Goal: Task Accomplishment & Management: Manage account settings

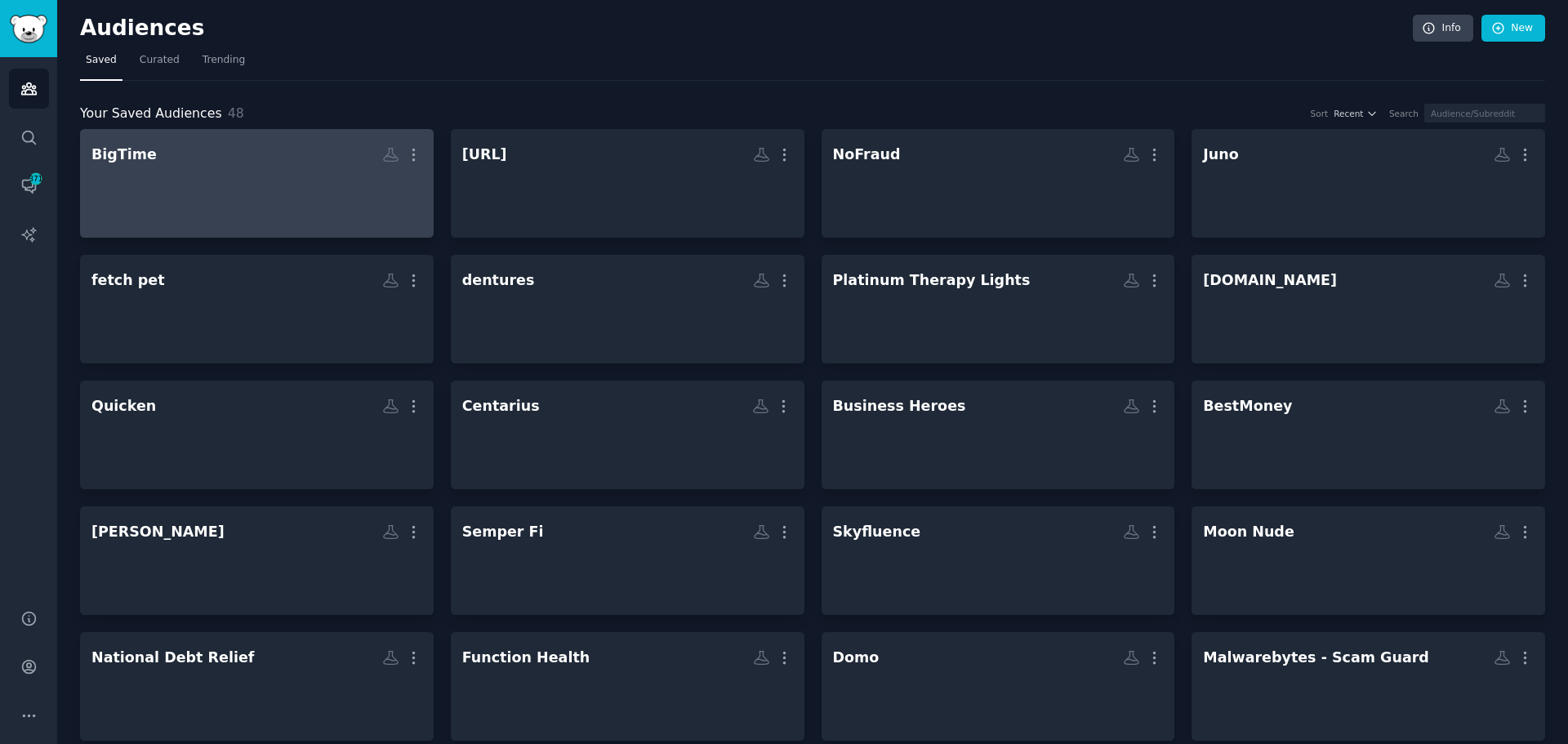
click at [195, 173] on div at bounding box center [256, 197] width 331 height 57
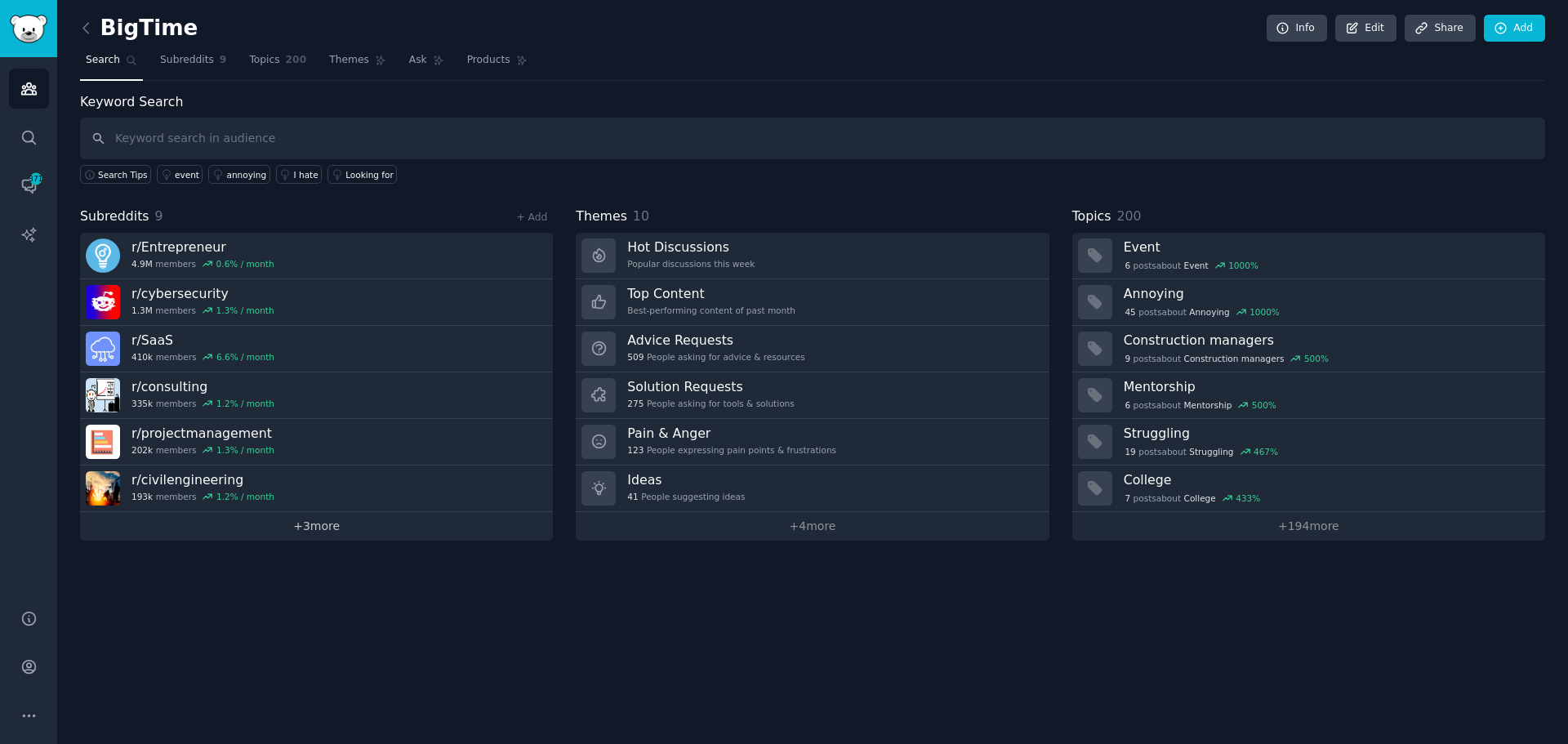
click at [320, 530] on link "+ 3 more" at bounding box center [316, 526] width 473 height 29
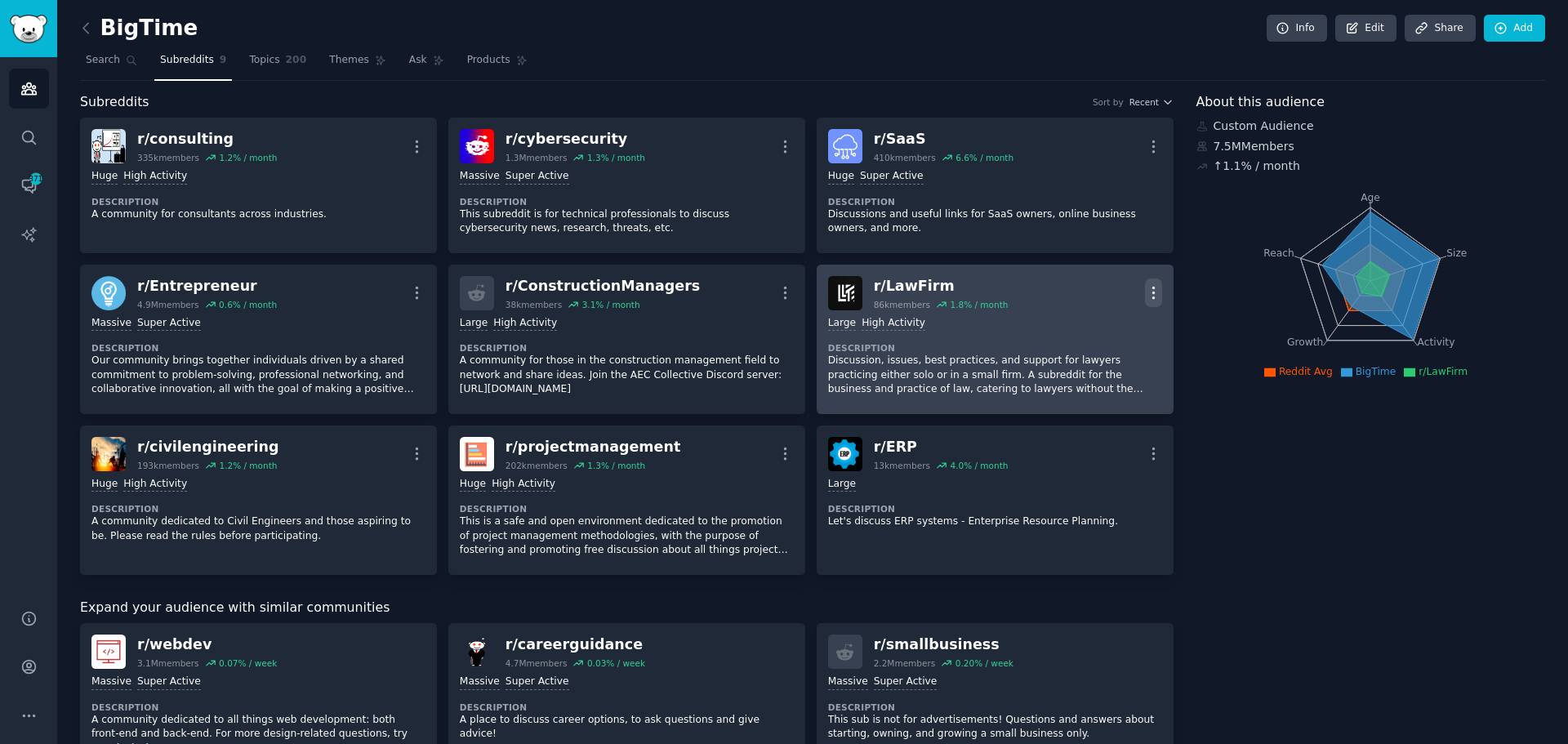
click at [1146, 288] on icon "button" at bounding box center [1154, 293] width 17 height 17
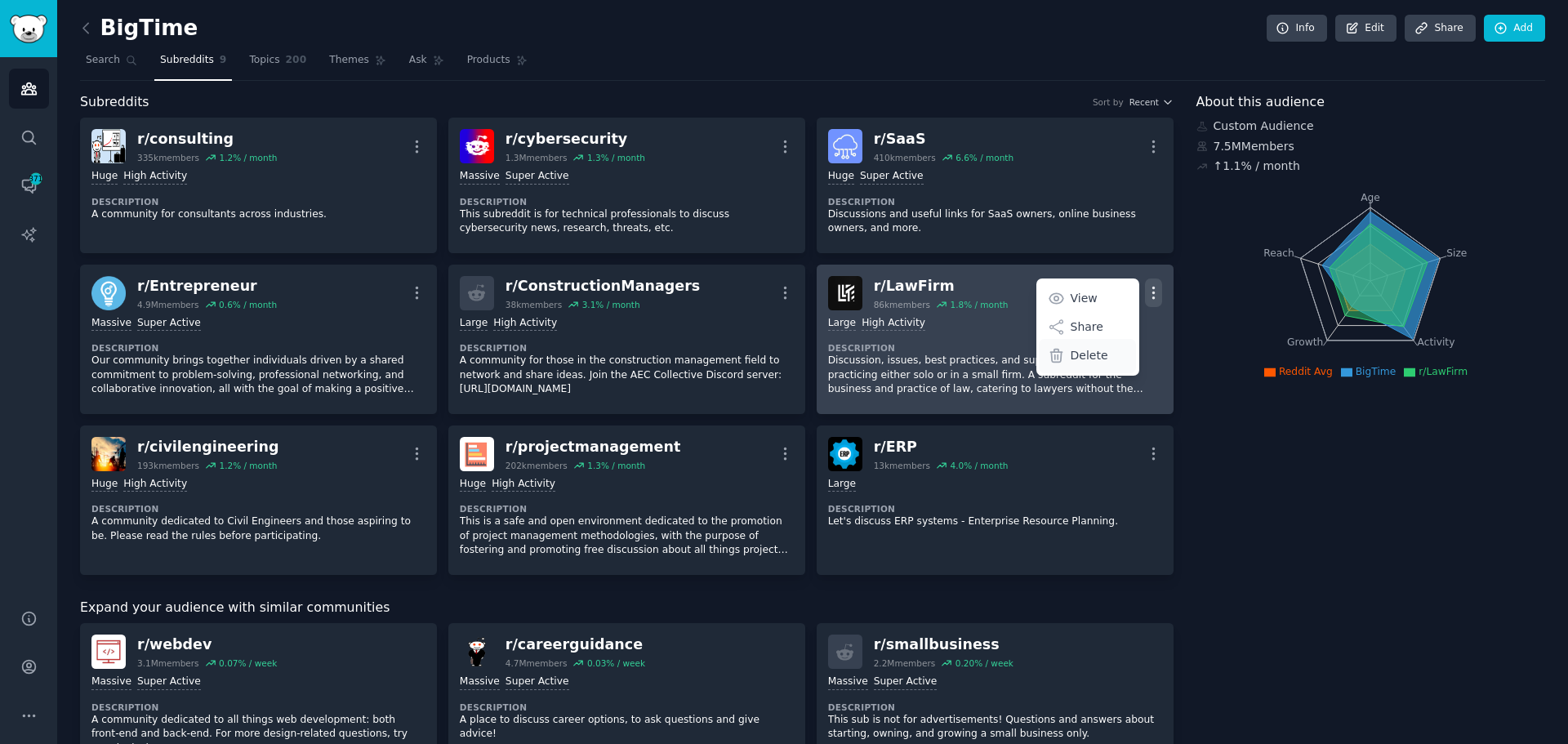
click at [1104, 359] on div "Delete" at bounding box center [1088, 356] width 97 height 34
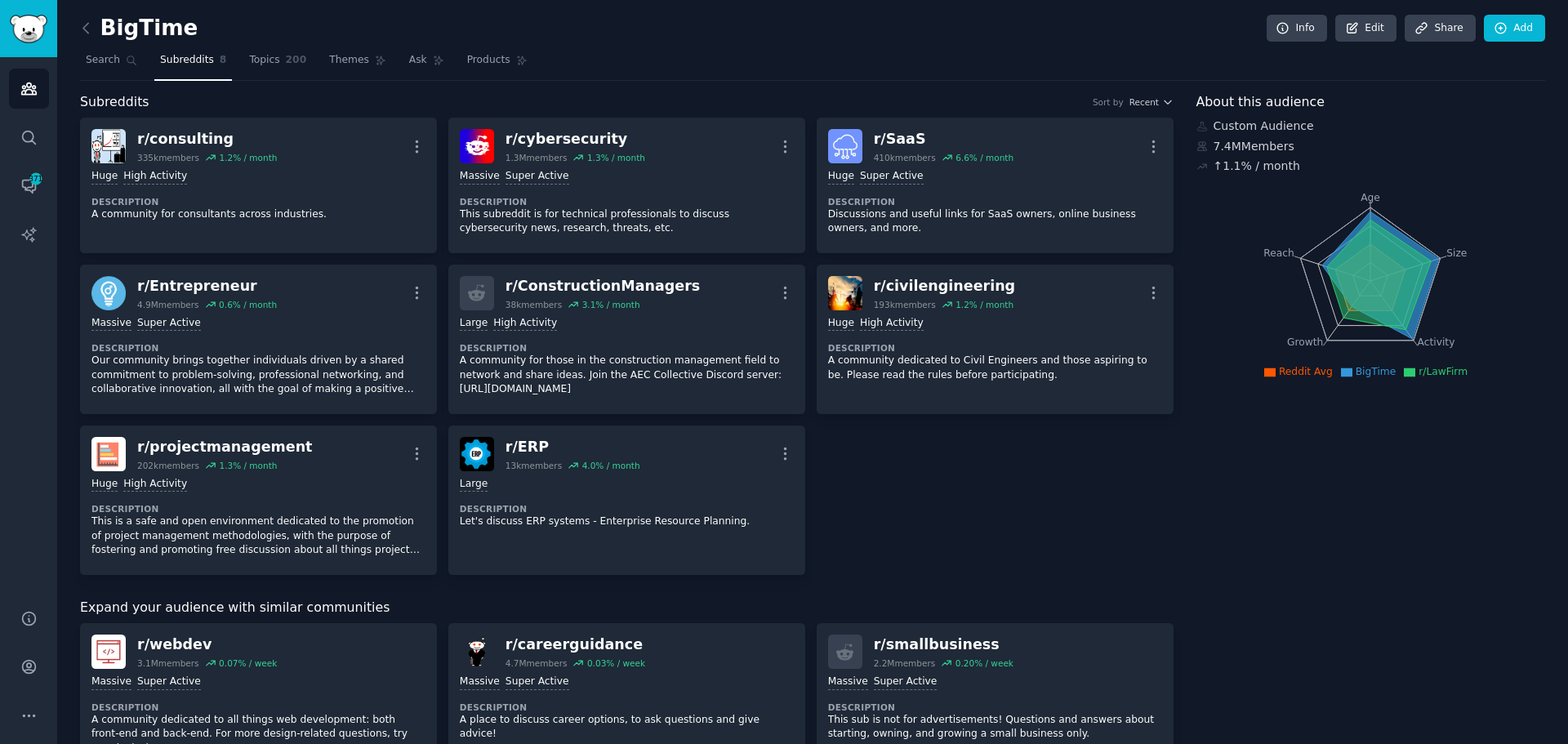
click at [1117, 438] on div "r/ consulting 335k members 1.2 % / month More Huge High Activity Description A …" at bounding box center [626, 346] width 1093 height 458
click at [1520, 27] on link "Add" at bounding box center [1515, 29] width 62 height 28
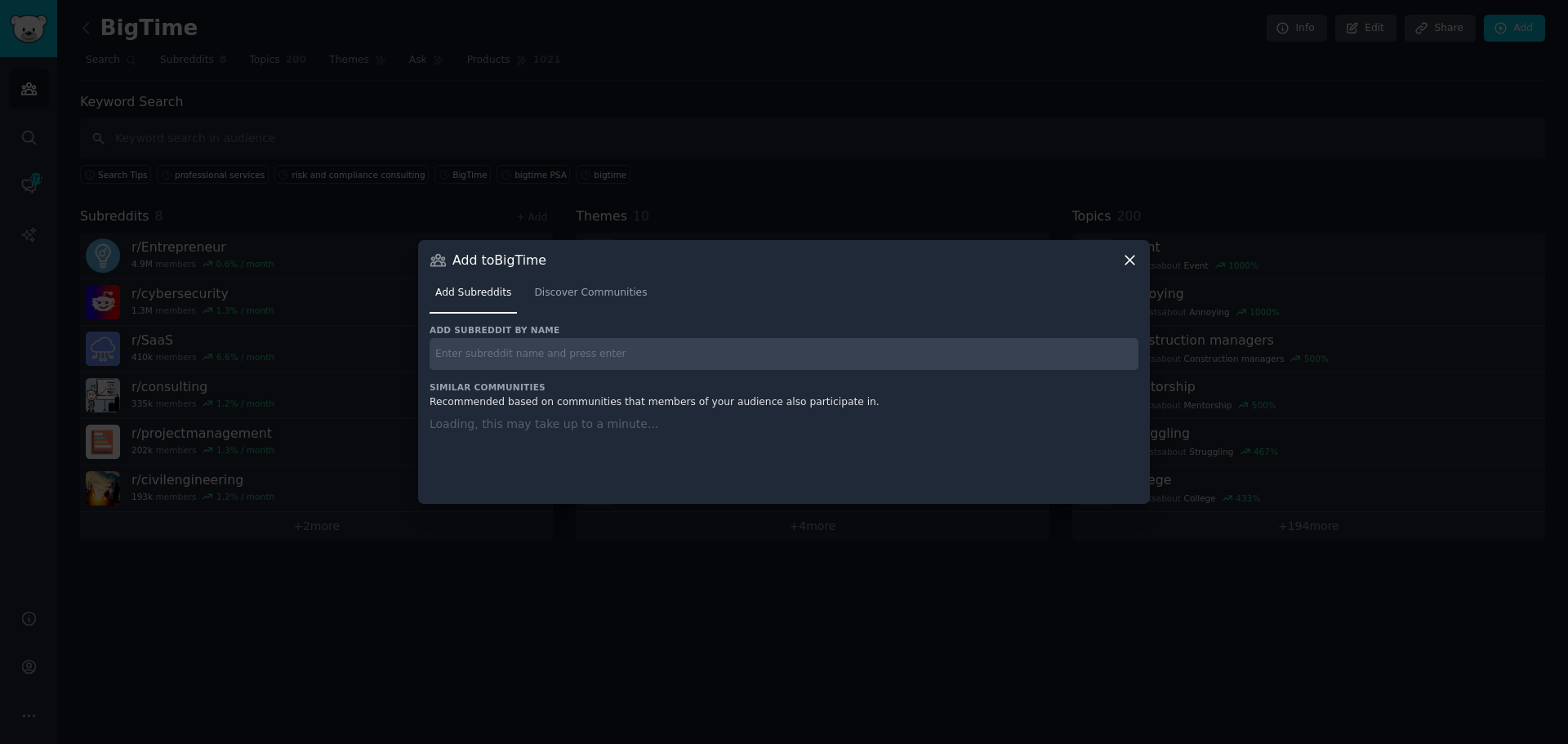
click at [733, 349] on input "text" at bounding box center [784, 354] width 709 height 32
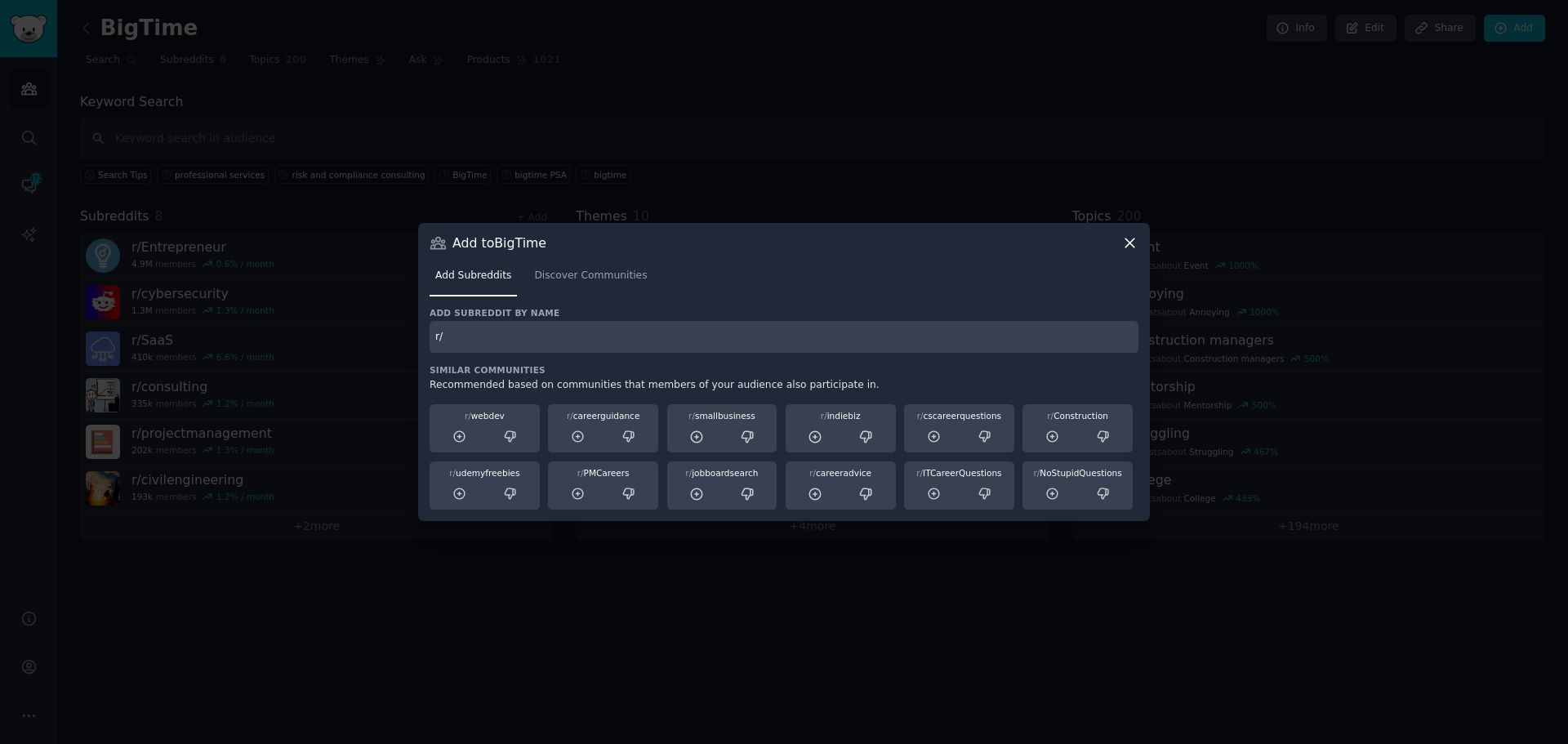
type input "r"
type input "productivityapps"
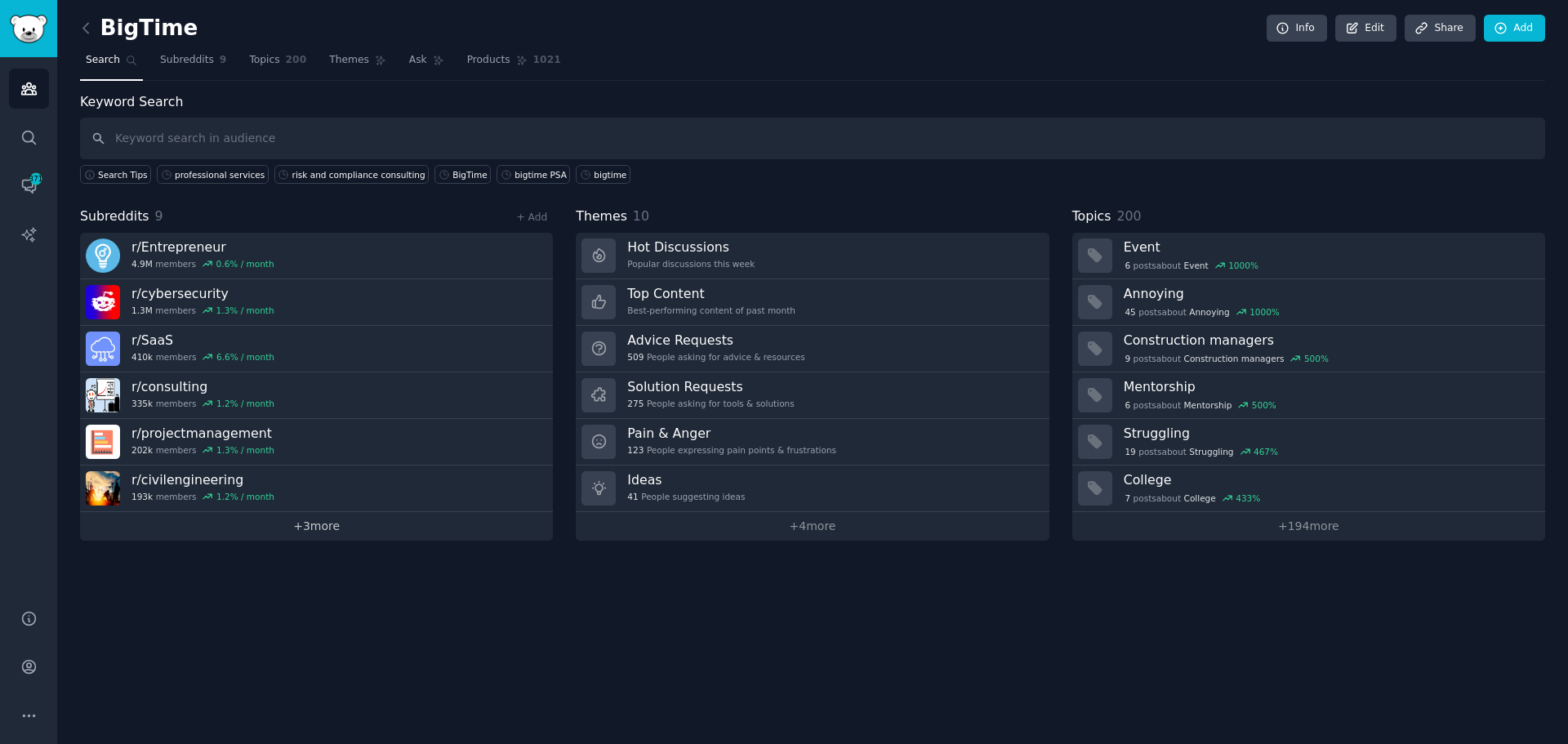
click at [320, 535] on link "+ 3 more" at bounding box center [316, 526] width 473 height 29
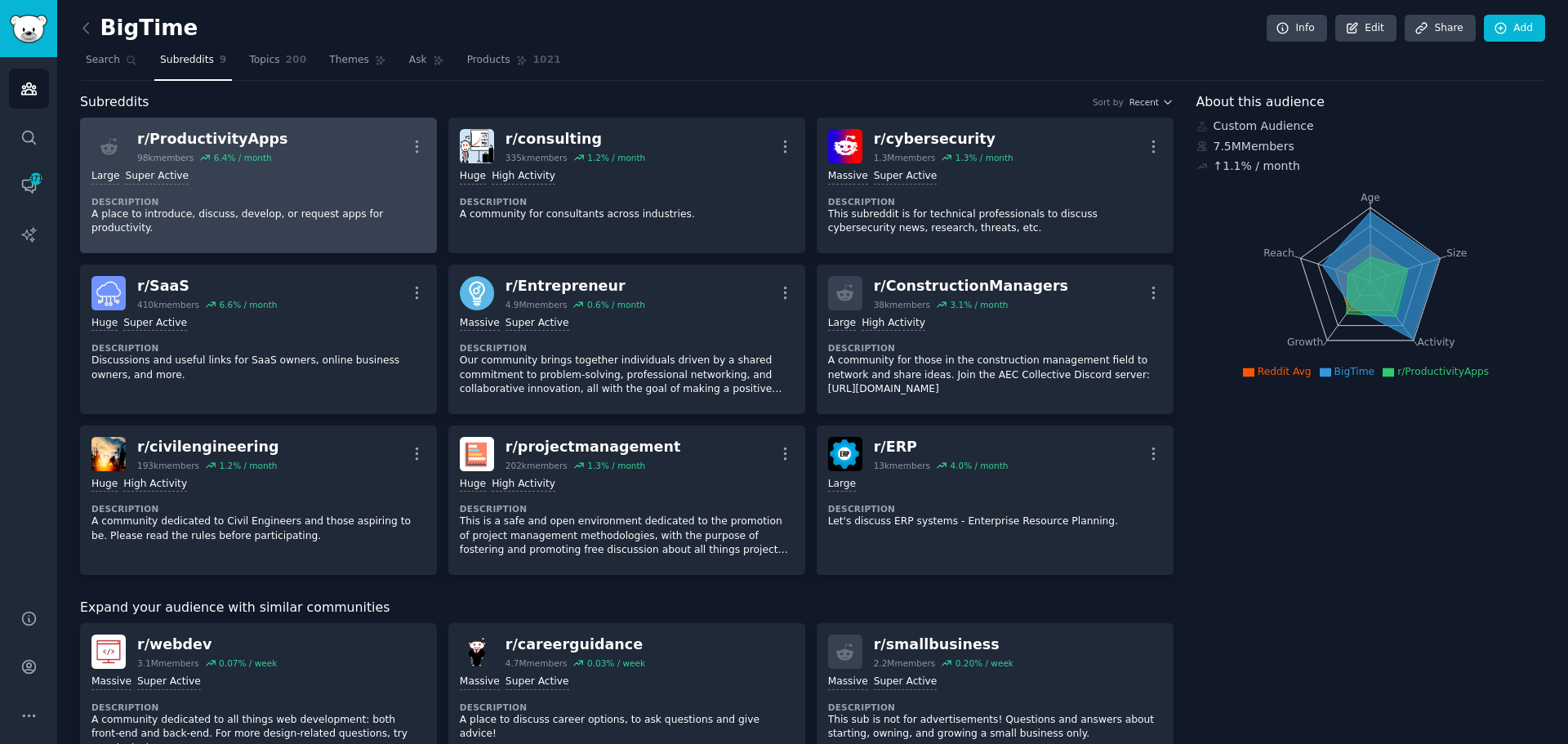
click at [285, 215] on p "A place to introduce, discuss, develop, or request apps for productivity." at bounding box center [258, 222] width 334 height 29
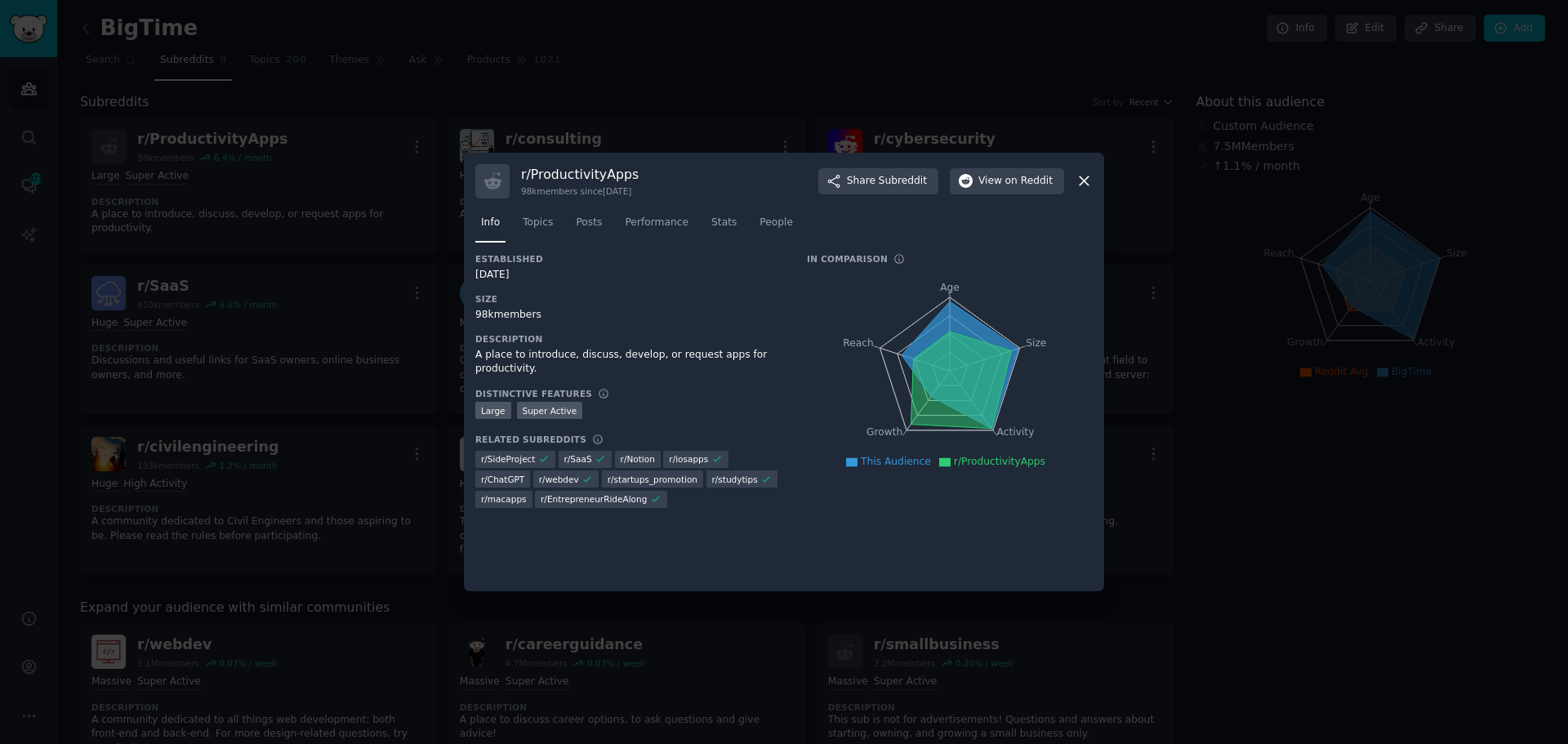
click at [1075, 180] on div "r/ ProductivityApps 98k members since 12/05/2016 Share Subreddit View on Reddit" at bounding box center [784, 181] width 617 height 34
click at [1085, 180] on icon at bounding box center [1084, 181] width 17 height 17
